Goal: Information Seeking & Learning: Check status

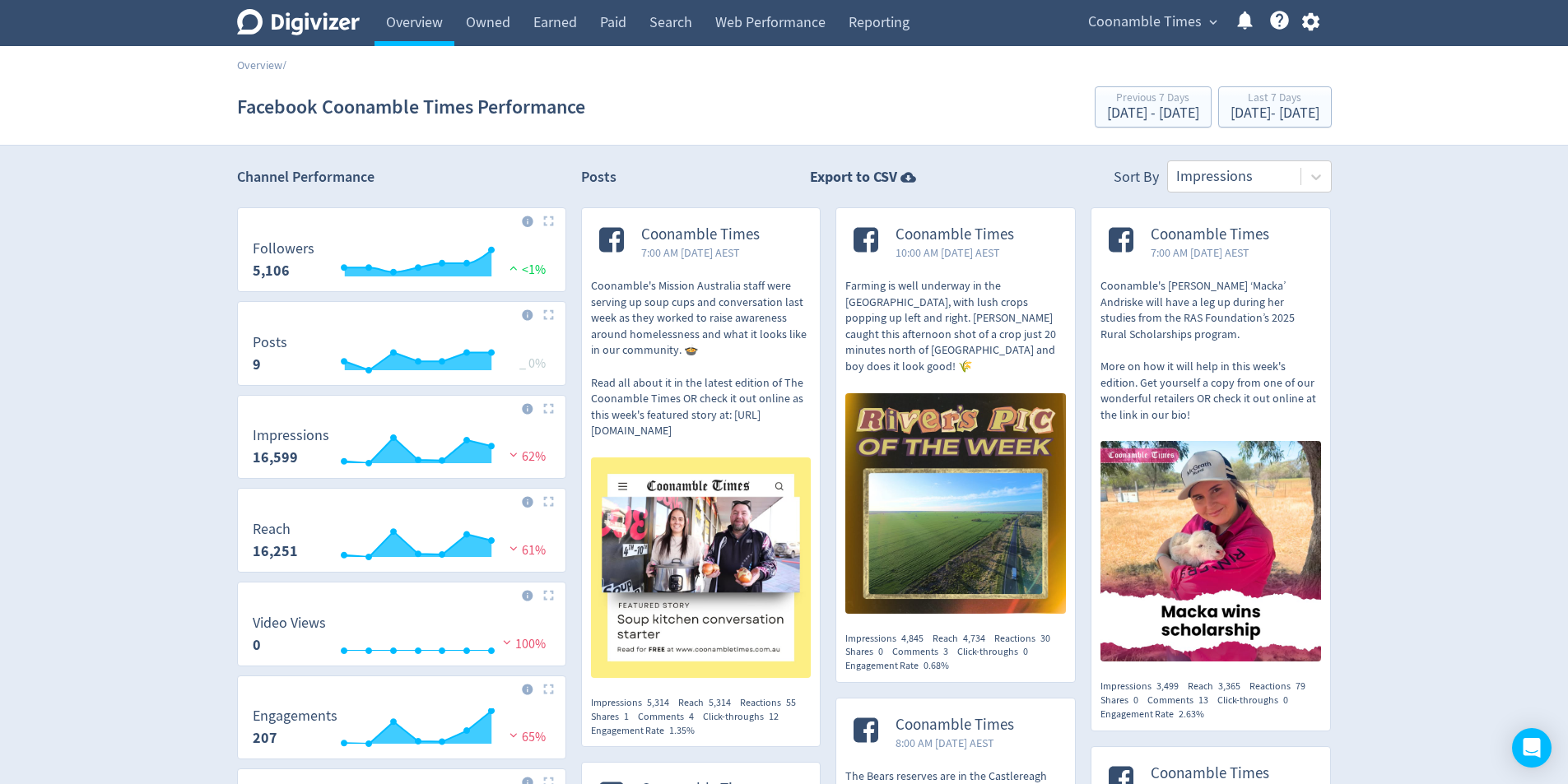
click at [296, 32] on icon at bounding box center [298, 22] width 122 height 27
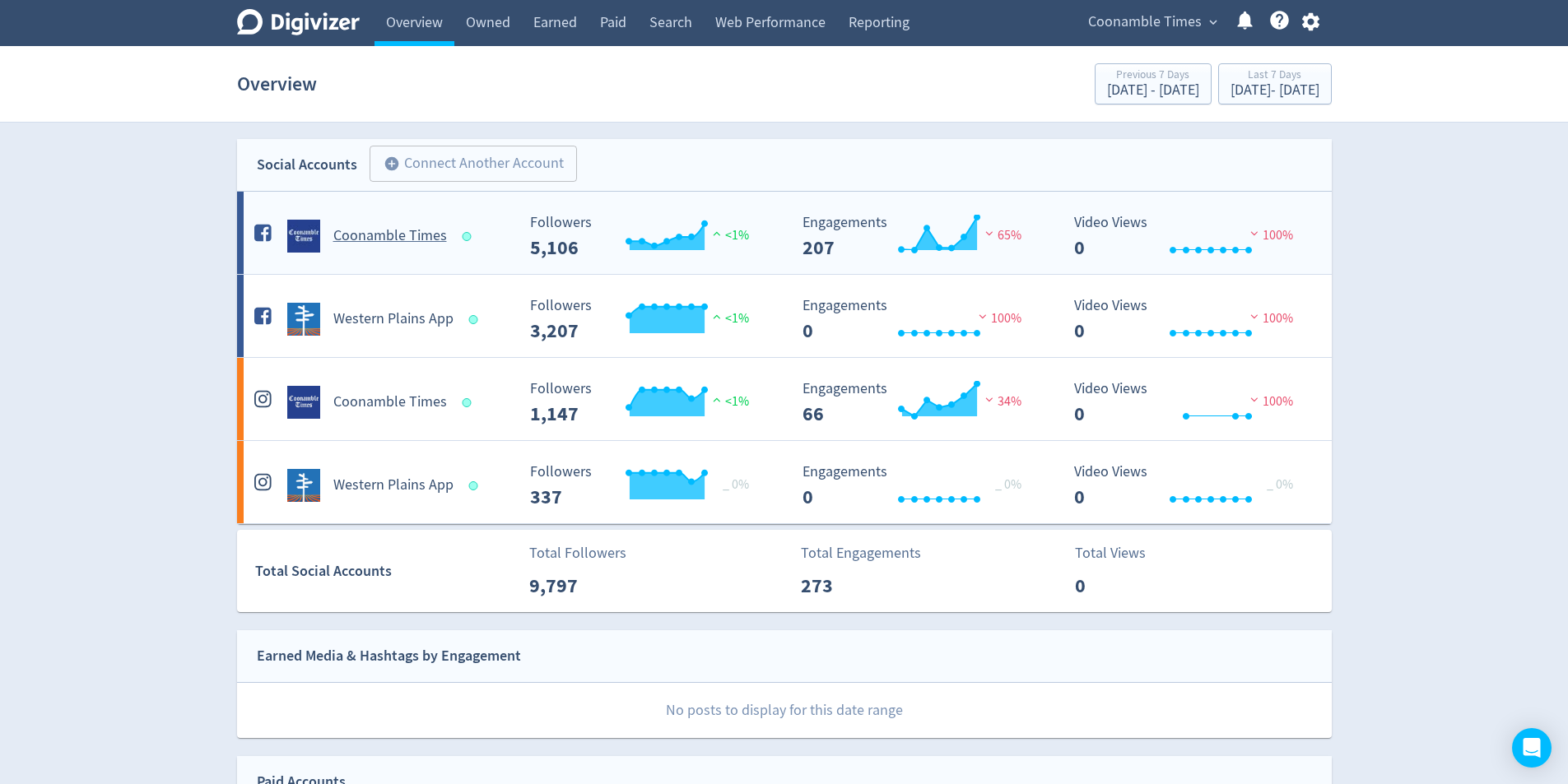
click at [418, 236] on h5 "Coonamble Times" at bounding box center [389, 236] width 114 height 20
click at [376, 317] on h5 "Western Plains App" at bounding box center [393, 319] width 120 height 20
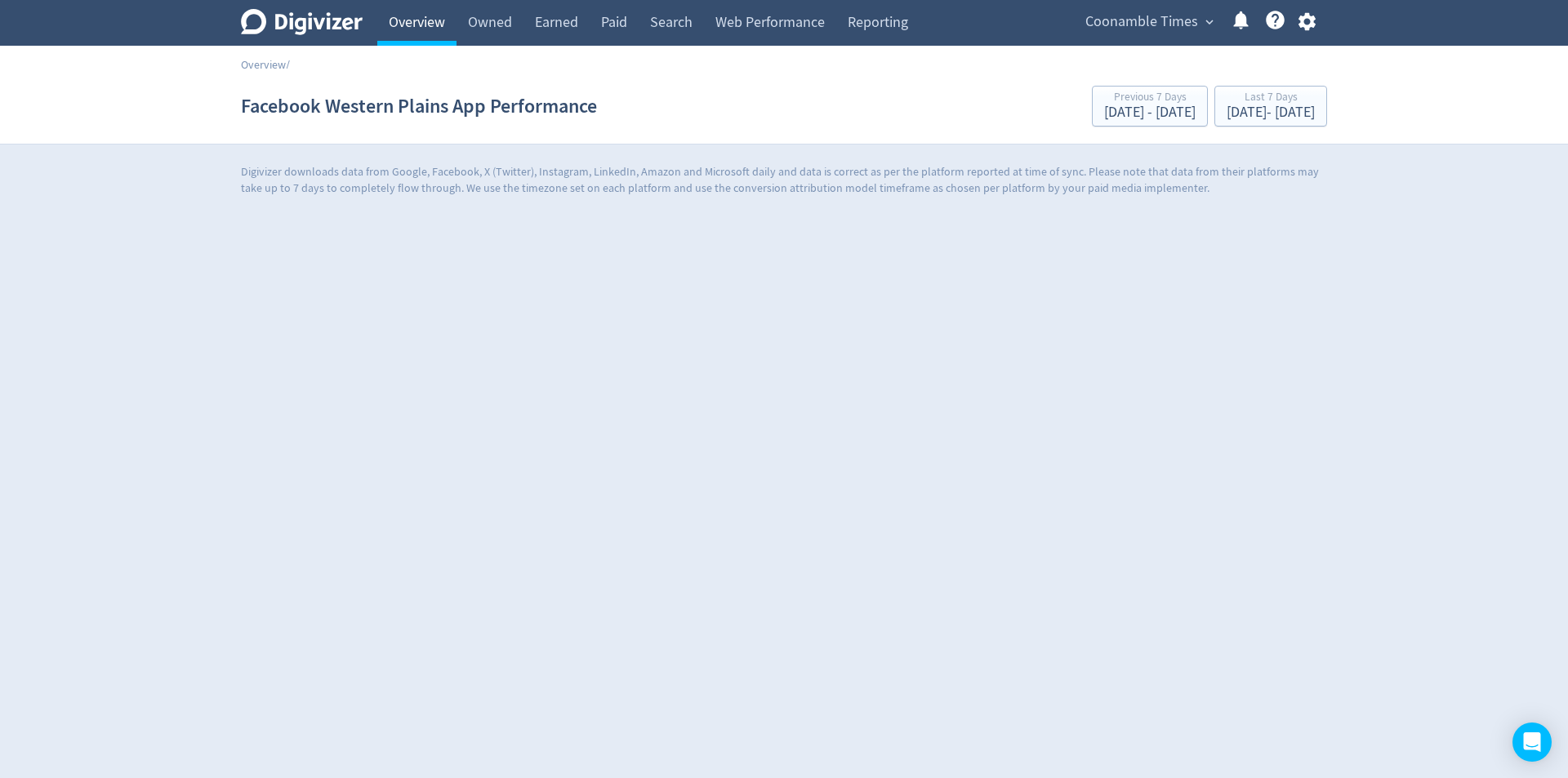
click at [425, 21] on link "Overview" at bounding box center [417, 23] width 80 height 45
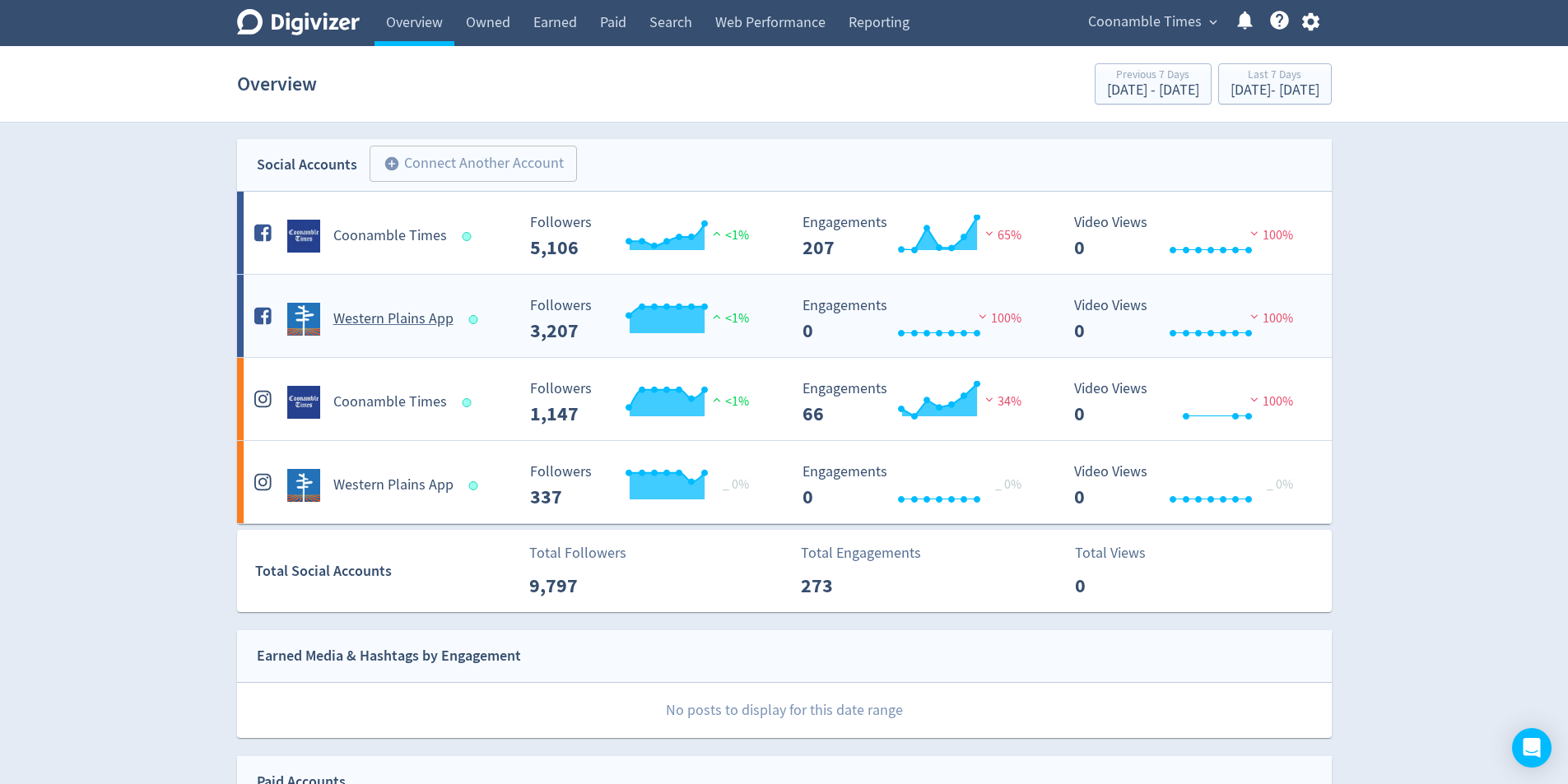
click at [381, 315] on h5 "Western Plains App" at bounding box center [393, 319] width 120 height 20
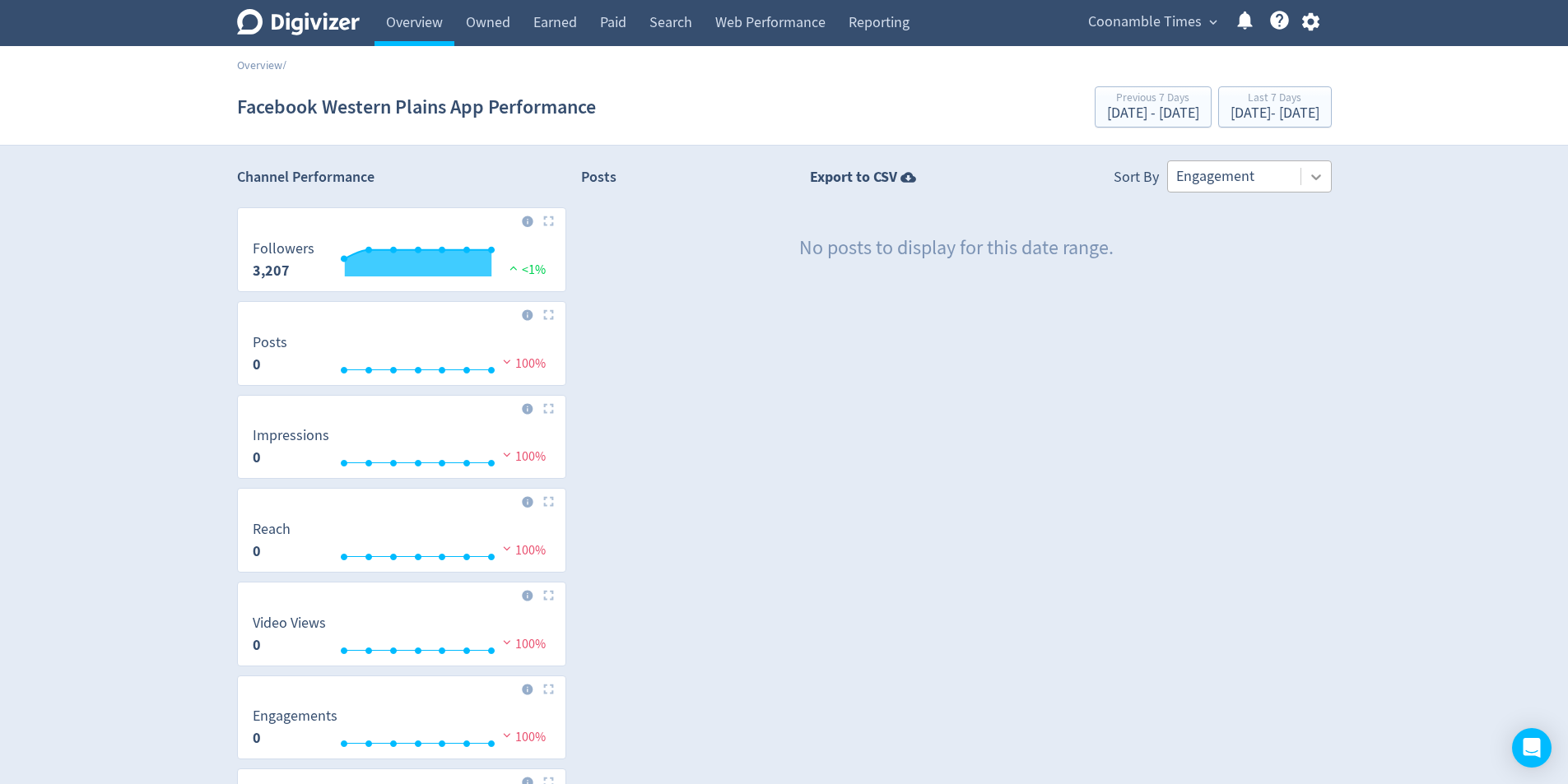
click at [1321, 171] on icon at bounding box center [1315, 176] width 16 height 16
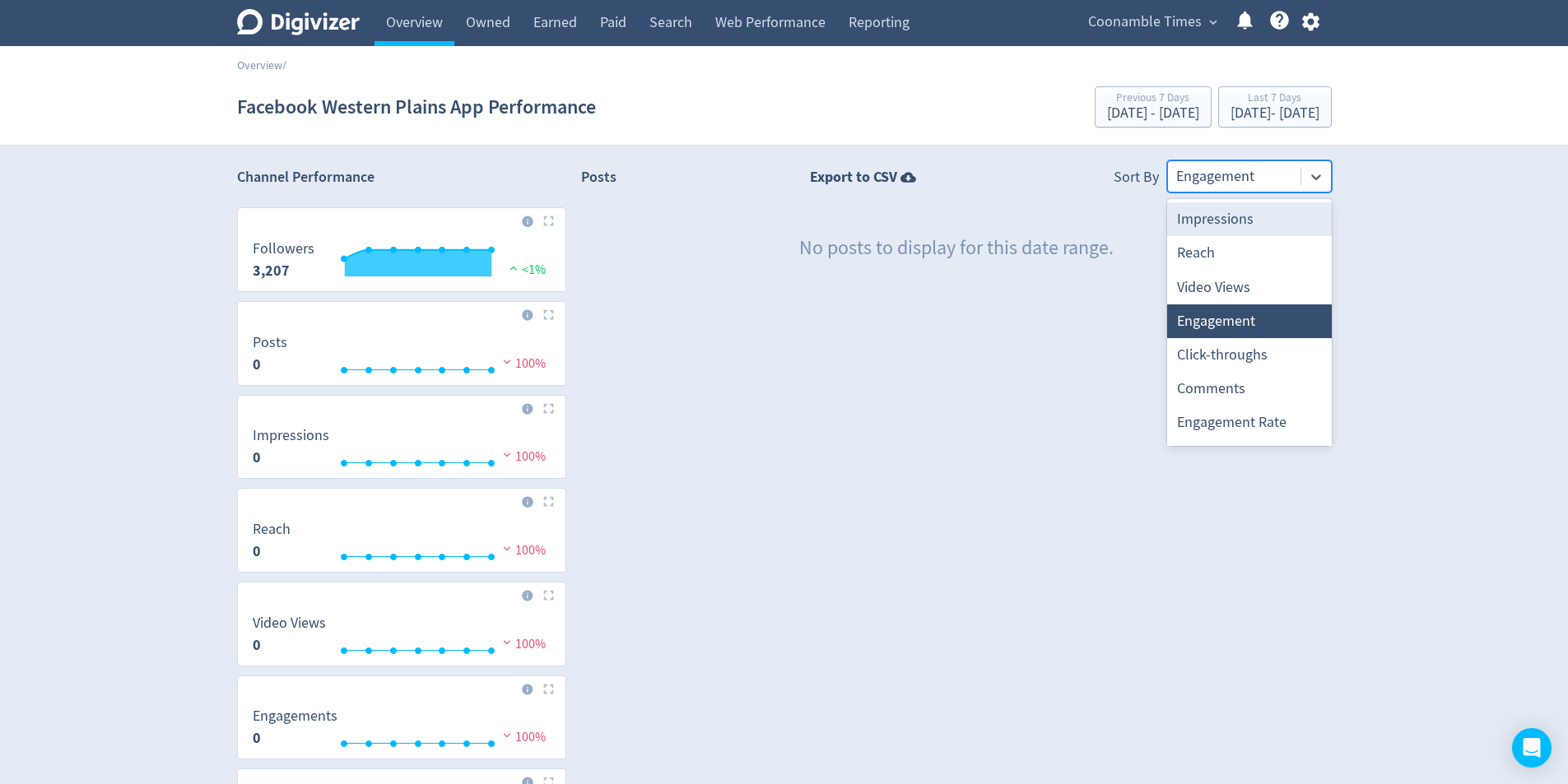
click at [1283, 217] on div "Impressions" at bounding box center [1249, 218] width 164 height 33
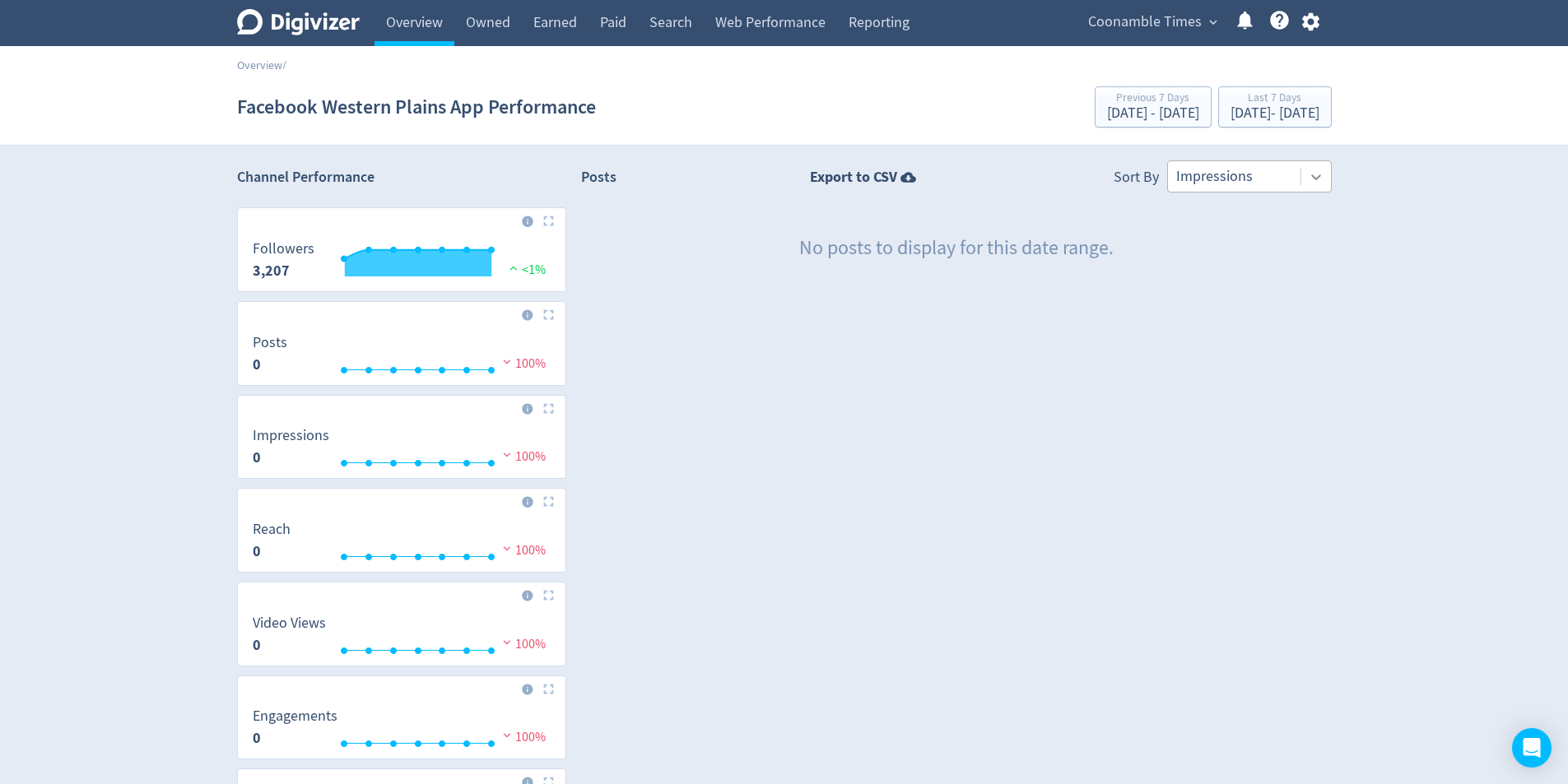
click at [1314, 173] on icon at bounding box center [1315, 176] width 16 height 16
click at [972, 329] on div "Posts Export to CSV Sort By Impressions No posts to display for this date range." at bounding box center [956, 658] width 750 height 997
click at [318, 24] on icon at bounding box center [298, 22] width 122 height 27
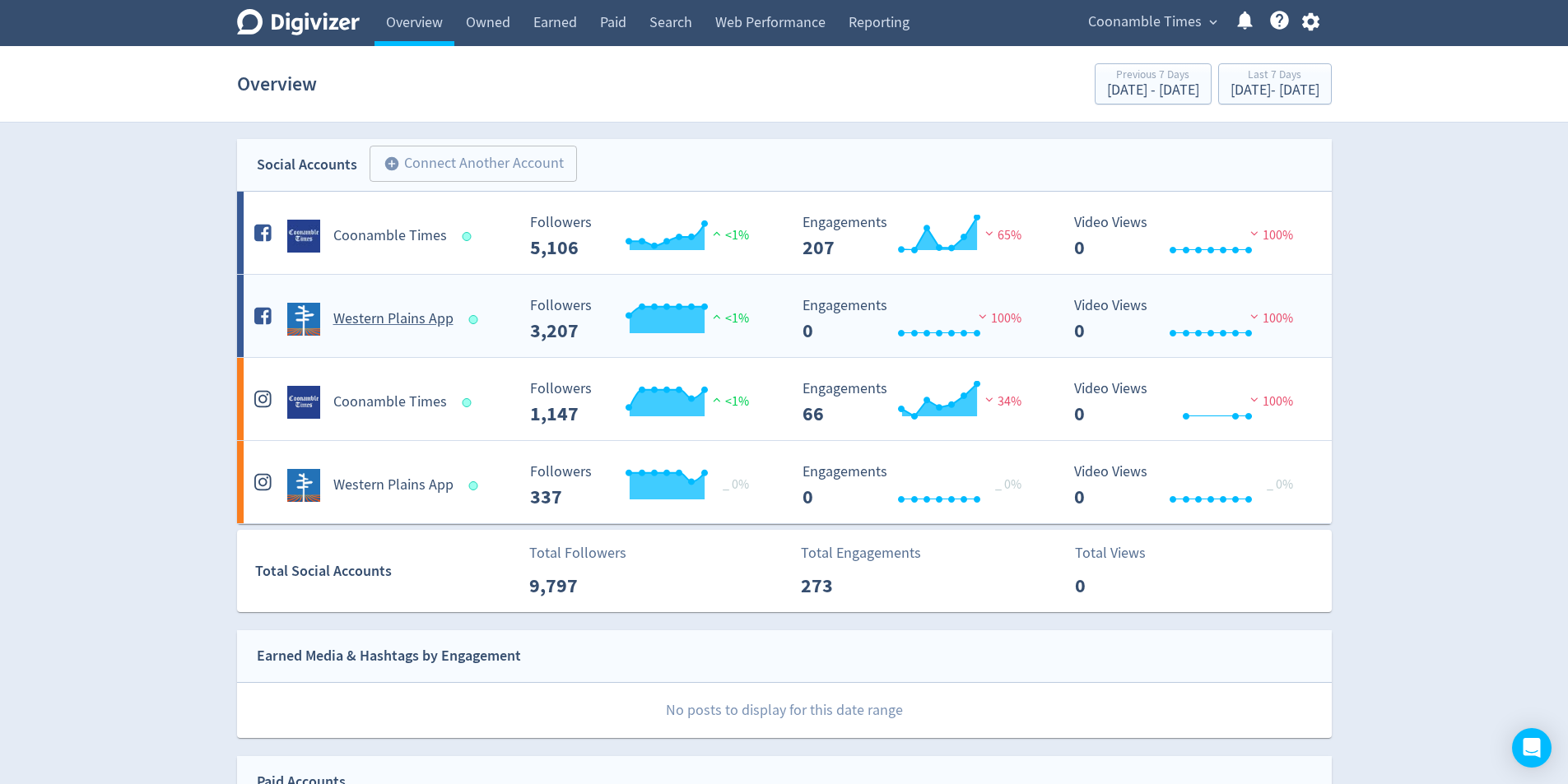
click at [420, 319] on h5 "Western Plains App" at bounding box center [393, 319] width 120 height 20
